Goal: Task Accomplishment & Management: Manage account settings

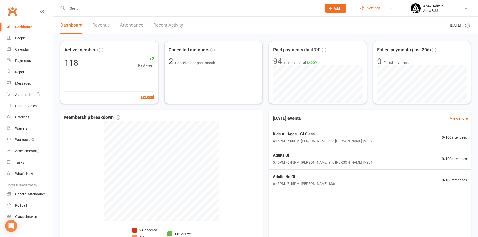
click at [388, 9] on link "Settings" at bounding box center [377, 8] width 35 height 11
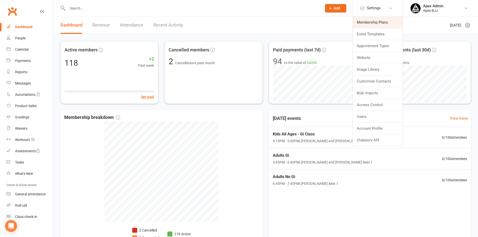
click at [389, 24] on link "Membership Plans" at bounding box center [378, 23] width 50 height 12
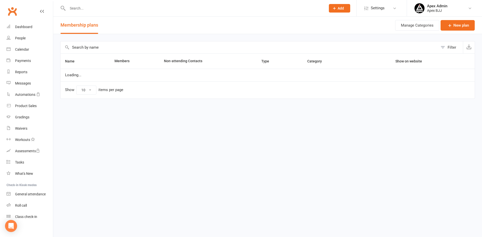
select select "100"
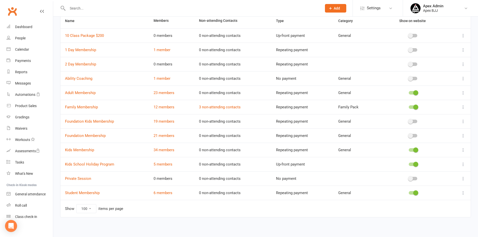
scroll to position [42, 0]
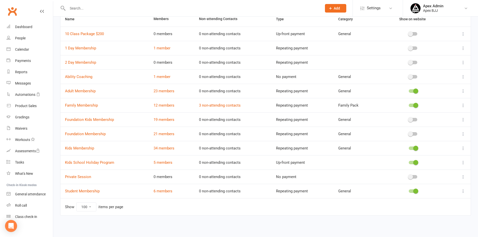
click at [464, 162] on icon at bounding box center [463, 162] width 5 height 5
click at [171, 161] on link "5 members" at bounding box center [163, 162] width 19 height 5
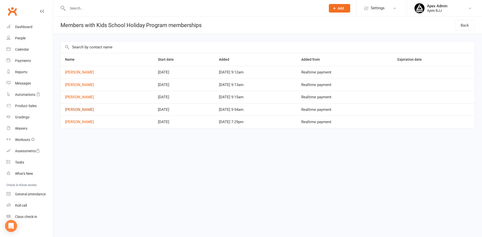
click at [81, 109] on link "[PERSON_NAME]" at bounding box center [79, 109] width 29 height 5
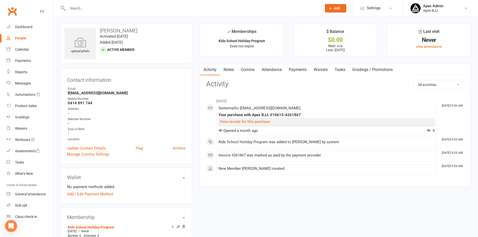
click at [442, 86] on select "All activities Bookings / Attendances Communications Notes Failed SMSes Grading…" at bounding box center [438, 85] width 51 height 9
click at [103, 150] on link "Update Contact Details" at bounding box center [86, 148] width 39 height 6
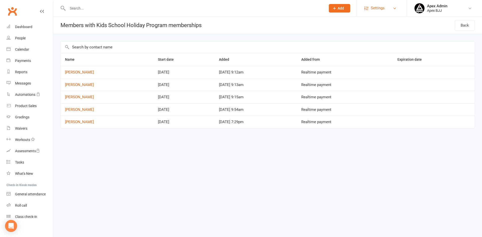
click at [392, 9] on link "Settings" at bounding box center [381, 8] width 35 height 11
click at [79, 110] on link "[PERSON_NAME]" at bounding box center [79, 109] width 29 height 5
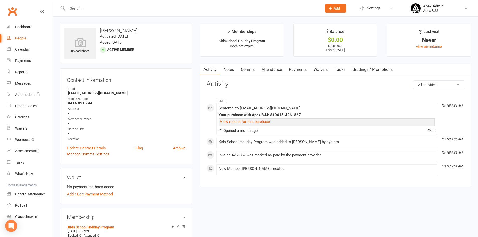
click at [97, 154] on link "Manage Comms Settings" at bounding box center [88, 154] width 42 height 6
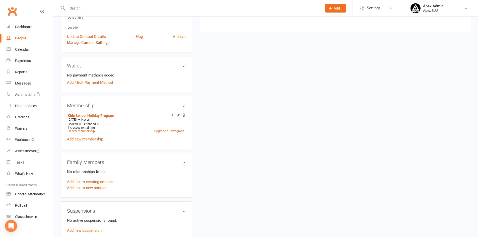
scroll to position [114, 0]
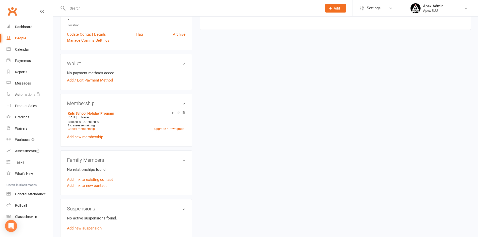
click at [184, 104] on h3 "Membership" at bounding box center [126, 104] width 118 height 6
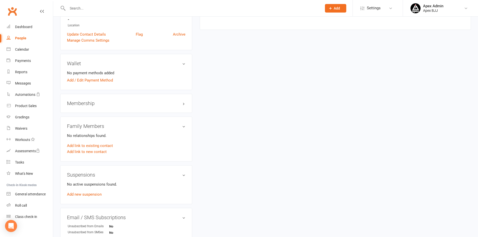
click at [184, 104] on h3 "Membership" at bounding box center [126, 104] width 118 height 6
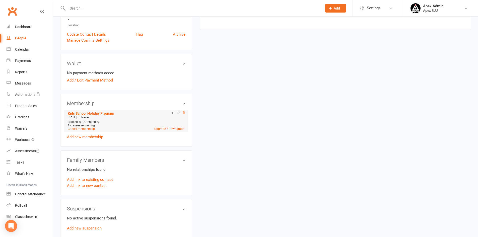
click at [183, 112] on icon at bounding box center [184, 113] width 4 height 4
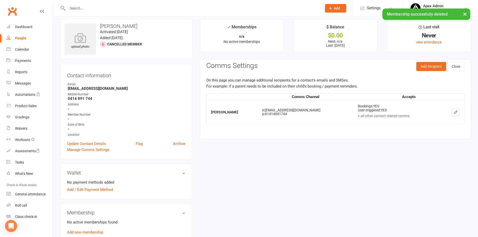
scroll to position [0, 0]
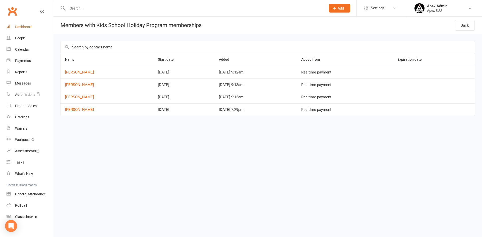
click at [23, 28] on div "Dashboard" at bounding box center [23, 27] width 17 height 4
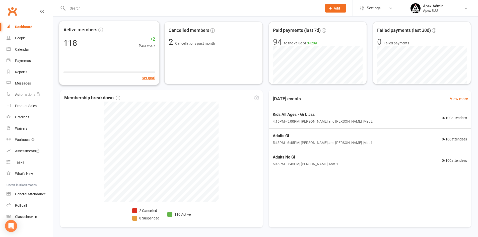
scroll to position [36, 0]
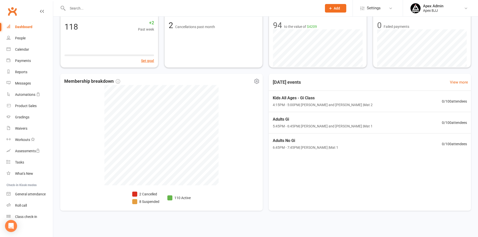
click at [148, 193] on li "2 Cancelled" at bounding box center [145, 194] width 27 height 6
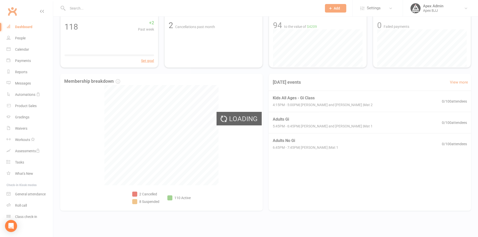
select select "no_trial"
select select "100"
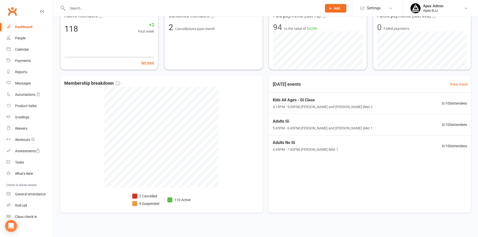
scroll to position [36, 0]
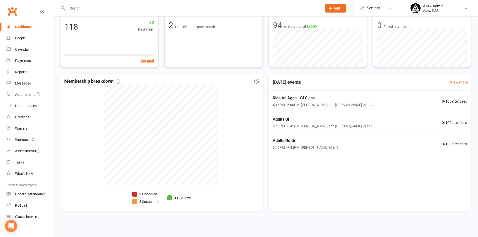
click at [153, 201] on li "8 Suspended" at bounding box center [145, 202] width 27 height 6
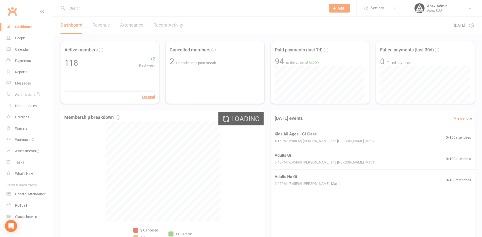
select select "100"
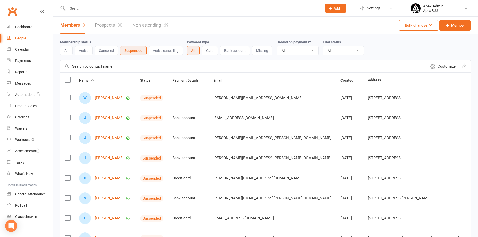
click at [135, 191] on td "N [PERSON_NAME]" at bounding box center [105, 198] width 61 height 20
click at [26, 26] on div "Dashboard" at bounding box center [23, 27] width 17 height 4
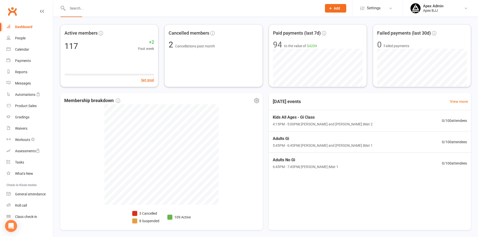
scroll to position [36, 0]
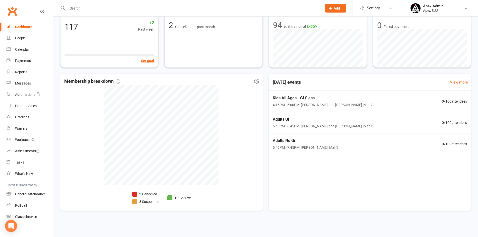
click at [151, 203] on li "8 Suspended" at bounding box center [145, 202] width 27 height 6
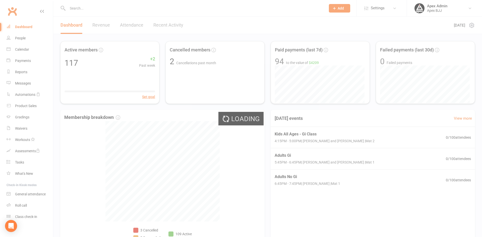
select select "100"
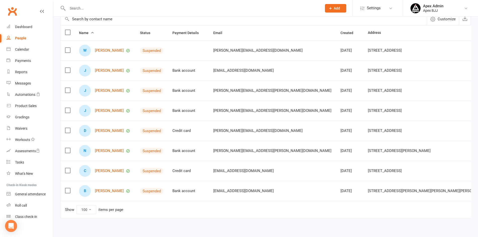
scroll to position [60, 0]
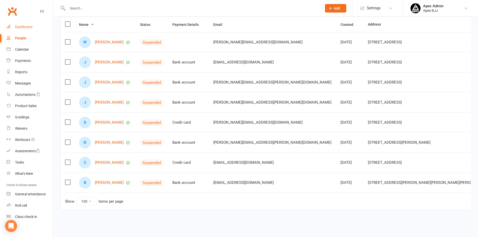
click at [30, 29] on link "Dashboard" at bounding box center [30, 26] width 46 height 11
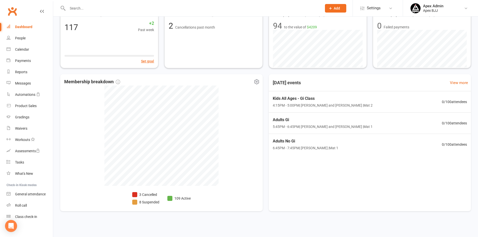
scroll to position [36, 0]
click at [152, 200] on li "8 Suspended" at bounding box center [145, 202] width 27 height 6
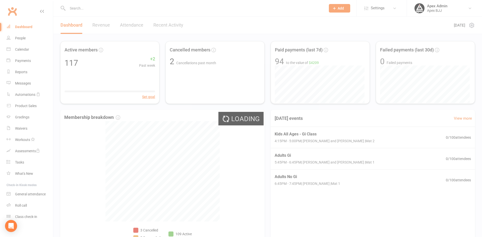
select select "100"
